Goal: Task Accomplishment & Management: Use online tool/utility

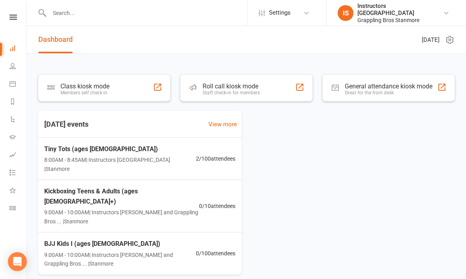
click at [93, 86] on div "Class kiosk mode" at bounding box center [84, 85] width 49 height 7
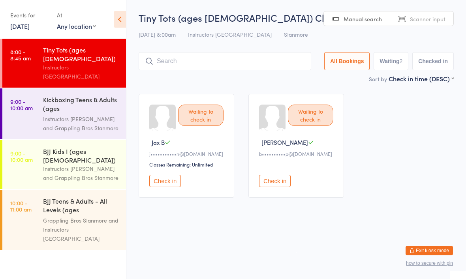
click at [43, 140] on link "9:00 - 10:00 am BJJ Kids I (ages 7-10) Instructors Stanmore and Grappling Bros …" at bounding box center [63, 164] width 123 height 49
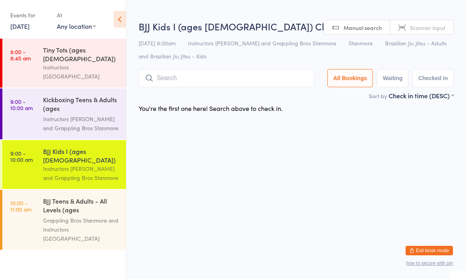
click at [43, 54] on link "8:00 - 8:45 am Tiny Tots (ages 4-6) Instructors Stanmore" at bounding box center [63, 63] width 123 height 49
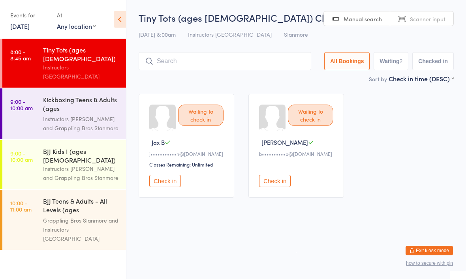
click at [57, 63] on div "Instructors [GEOGRAPHIC_DATA]" at bounding box center [81, 72] width 76 height 18
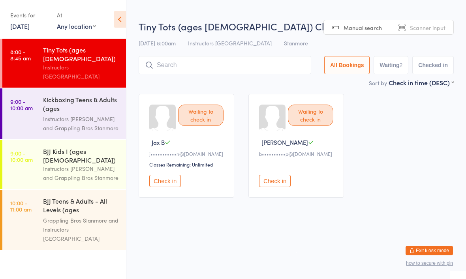
click at [163, 182] on button "Check in" at bounding box center [165, 181] width 32 height 12
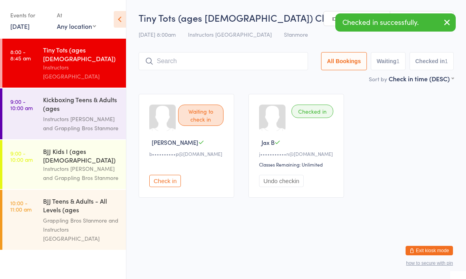
click at [241, 65] on input "search" at bounding box center [222, 61] width 169 height 18
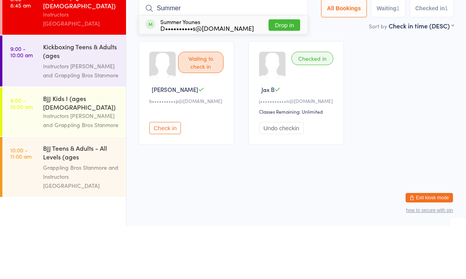
type input "Summer"
click at [281, 72] on button "Drop in" at bounding box center [284, 77] width 32 height 11
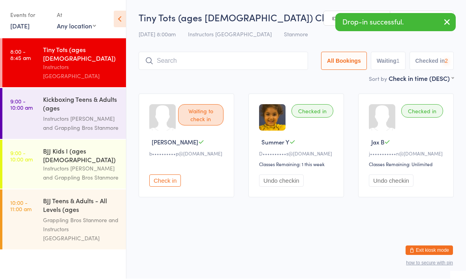
click at [193, 58] on input "search" at bounding box center [222, 61] width 169 height 18
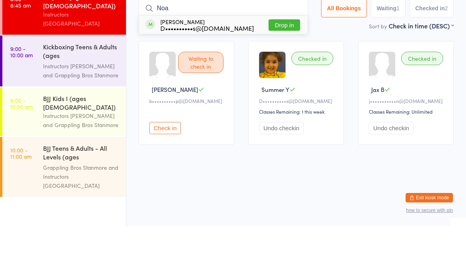
type input "Noa"
click at [272, 72] on button "Drop in" at bounding box center [284, 77] width 32 height 11
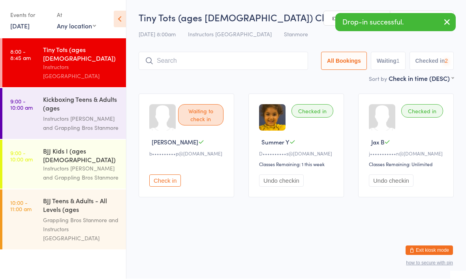
scroll to position [0, 0]
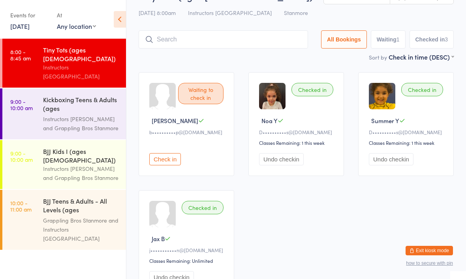
click at [205, 40] on input "search" at bounding box center [222, 39] width 169 height 18
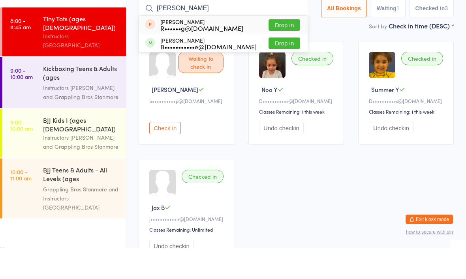
type input "Anna"
click at [274, 69] on button "Drop in" at bounding box center [284, 74] width 32 height 11
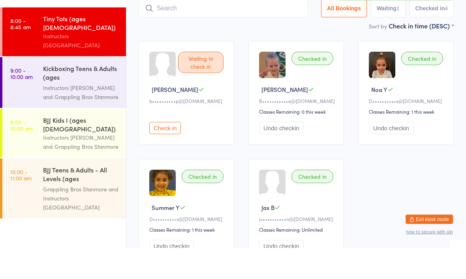
scroll to position [53, 0]
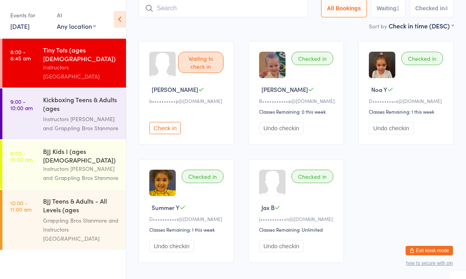
click at [73, 164] on div "Instructors Stanmore and Grappling Bros Stanmore" at bounding box center [81, 173] width 76 height 18
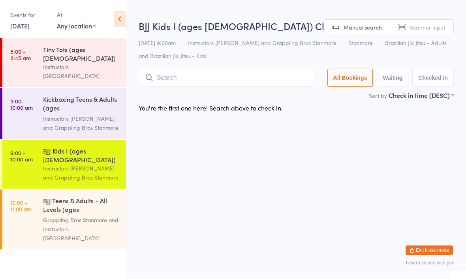
click at [249, 73] on input "search" at bounding box center [226, 78] width 176 height 18
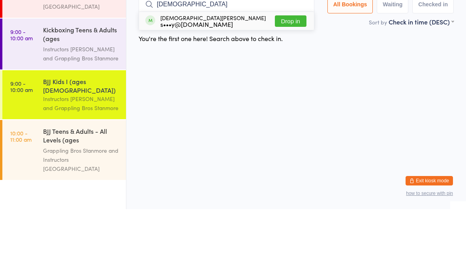
type input "Christian"
click at [292, 85] on button "Drop in" at bounding box center [291, 90] width 32 height 11
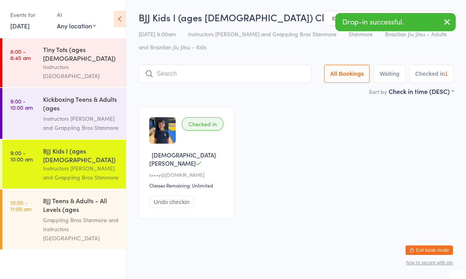
click at [246, 62] on div "BJJ Kids I (ages 7-10) Check-in 11 Oct 9:00am Instructors Stanmore and Grapplin…" at bounding box center [295, 49] width 315 height 76
click at [266, 82] on input "search" at bounding box center [224, 74] width 172 height 18
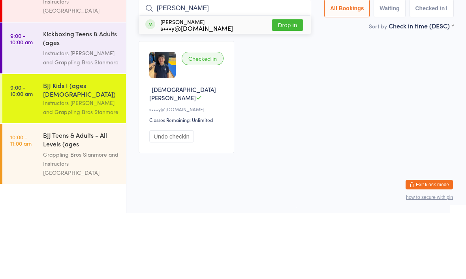
type input "Matthew"
click at [292, 85] on button "Drop in" at bounding box center [287, 90] width 32 height 11
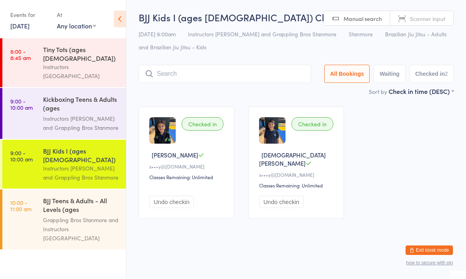
click at [24, 51] on time "8:00 - 8:45 am" at bounding box center [20, 55] width 21 height 13
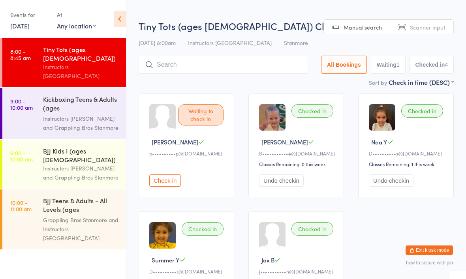
scroll to position [0, 0]
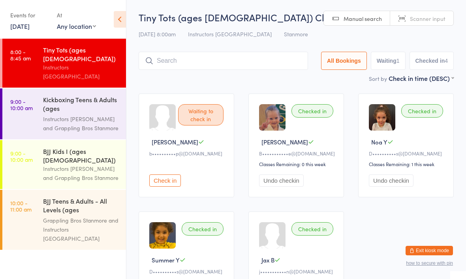
click at [191, 63] on input "search" at bounding box center [222, 61] width 169 height 18
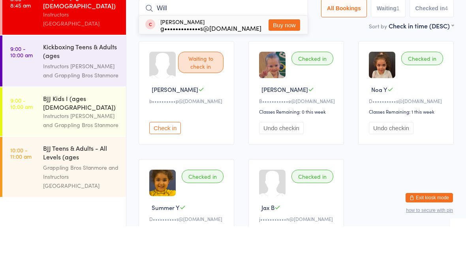
type input "Will"
click at [231, 78] on div "g•••••••••••••s@gmail.com" at bounding box center [210, 81] width 101 height 6
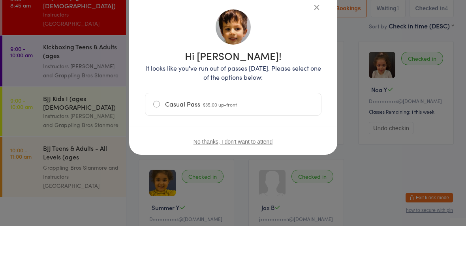
scroll to position [53, 0]
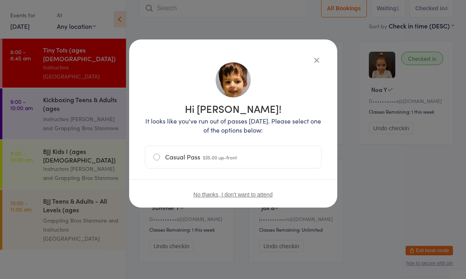
click at [322, 54] on div "Hi William! It looks like you've run out of passes today. Please select one of …" at bounding box center [233, 123] width 208 height 168
click at [317, 62] on icon "button" at bounding box center [316, 60] width 9 height 9
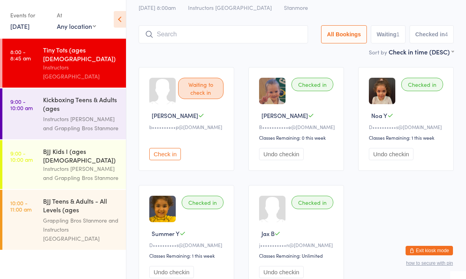
scroll to position [28, 0]
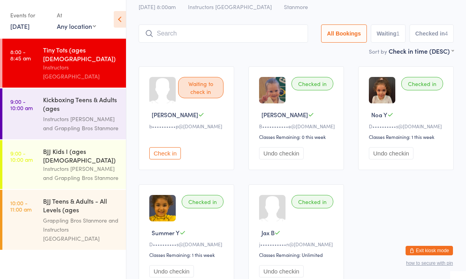
click at [251, 51] on div "Sort by Check in time (DESC) First name (ASC) First name (DESC) Last name (ASC)…" at bounding box center [295, 51] width 315 height 9
click at [247, 39] on input "search" at bounding box center [222, 33] width 169 height 18
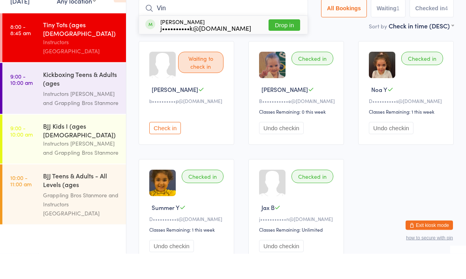
type input "Vin"
click at [284, 45] on button "Drop in" at bounding box center [284, 50] width 32 height 11
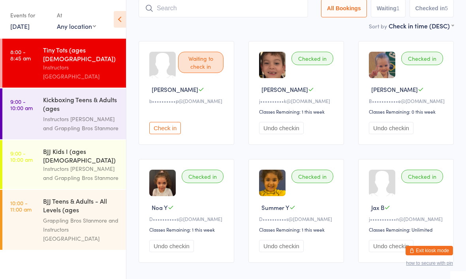
click at [165, 6] on input "search" at bounding box center [222, 8] width 169 height 18
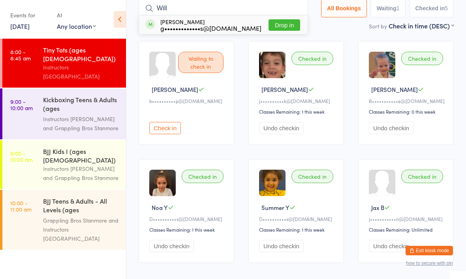
type input "Will"
click at [278, 21] on button "Drop in" at bounding box center [284, 24] width 32 height 11
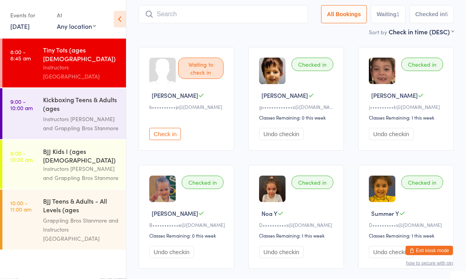
scroll to position [0, 0]
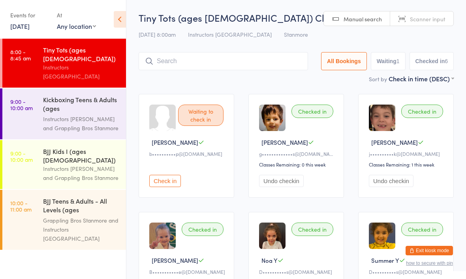
click at [249, 60] on input "search" at bounding box center [222, 61] width 169 height 18
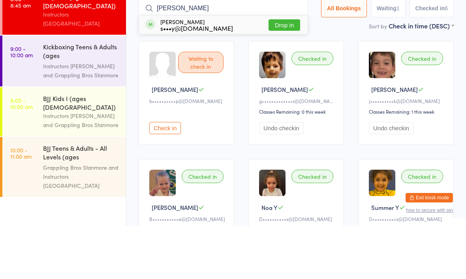
type input "Marcus"
click at [278, 72] on button "Drop in" at bounding box center [284, 77] width 32 height 11
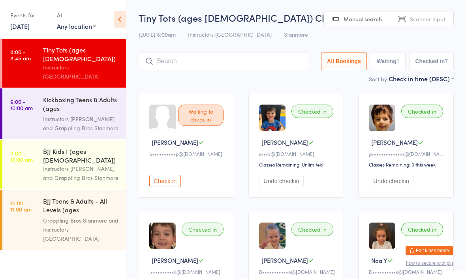
click at [246, 61] on input "search" at bounding box center [222, 61] width 169 height 18
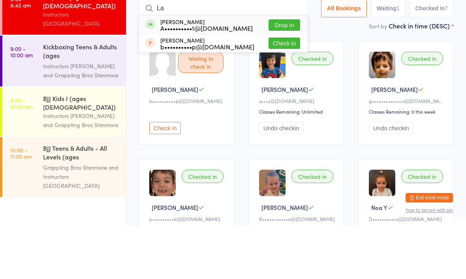
type input "L"
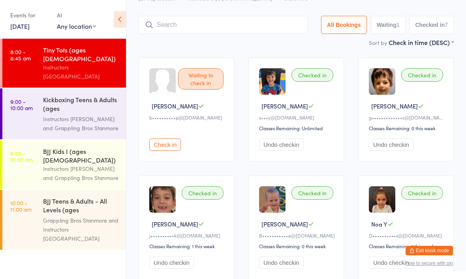
scroll to position [34, 0]
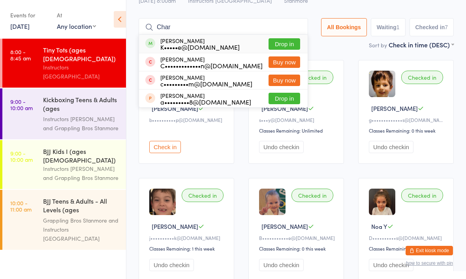
type input "Char"
click at [288, 42] on button "Drop in" at bounding box center [284, 43] width 32 height 11
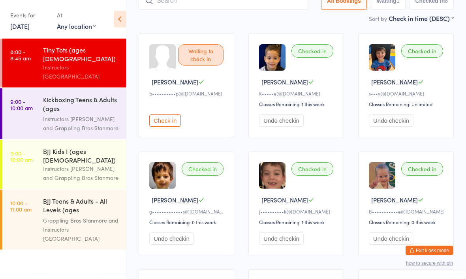
scroll to position [0, 0]
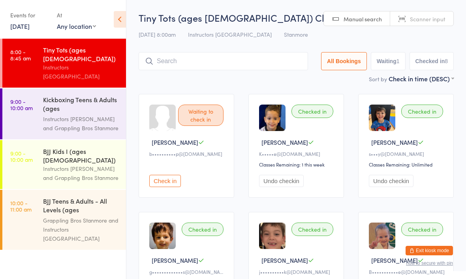
click at [195, 65] on input "search" at bounding box center [222, 61] width 169 height 18
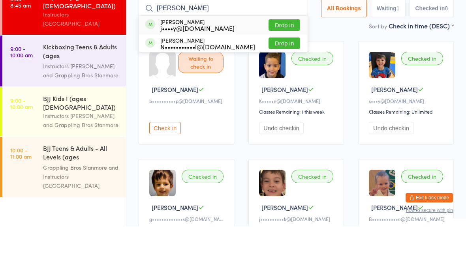
type input "George"
click at [277, 72] on button "Drop in" at bounding box center [284, 77] width 32 height 11
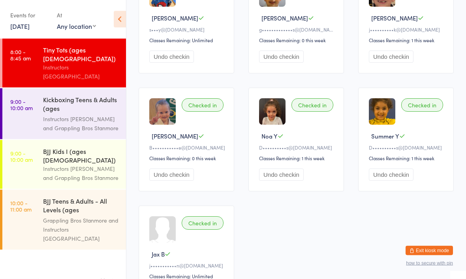
scroll to position [243, 0]
